Goal: Transaction & Acquisition: Purchase product/service

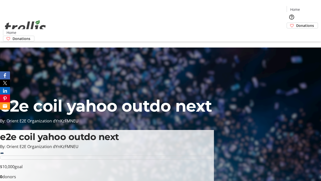
click at [297, 23] on span "Donations" at bounding box center [306, 25] width 18 height 5
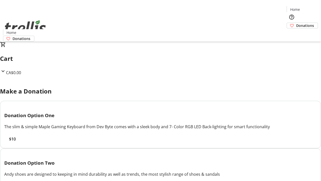
select select "CA"
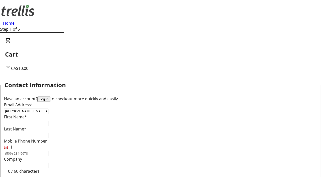
type input "[PERSON_NAME][EMAIL_ADDRESS][DOMAIN_NAME]"
type input "[PERSON_NAME]"
type input "Sawayn"
type input "[STREET_ADDRESS][PERSON_NAME]"
type input "Kelowna"
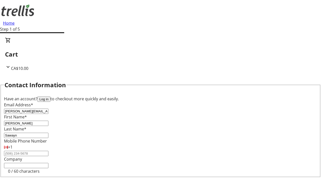
select select "BC"
type input "Kelowna"
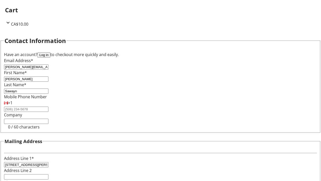
type input "V1Y 0C2"
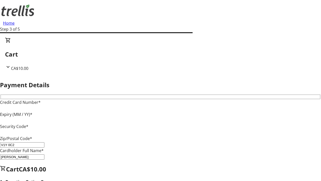
type input "V1Y 0C2"
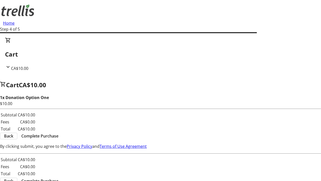
click at [59, 133] on span "Complete Purchase" at bounding box center [39, 136] width 37 height 6
